Goal: Task Accomplishment & Management: Use online tool/utility

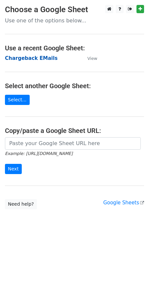
click at [37, 58] on strong "Chargeback EMails" at bounding box center [31, 58] width 53 height 6
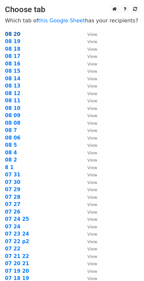
click at [14, 33] on strong "08 20" at bounding box center [12, 34] width 15 height 6
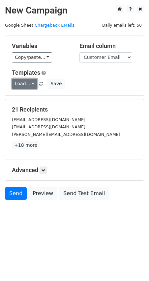
click at [31, 85] on link "Load..." at bounding box center [24, 84] width 25 height 10
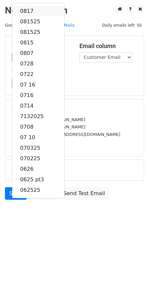
click at [28, 9] on link "0817" at bounding box center [38, 11] width 52 height 11
